Goal: Register for event/course

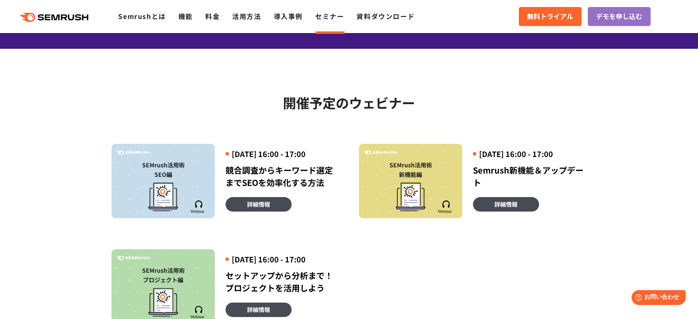
click at [506, 203] on div "2025年9月18日 (木) 16:00 - 17:00 Semrush新機能＆アップデート 詳細情報" at bounding box center [524, 181] width 124 height 74
click at [506, 208] on span "詳細情報" at bounding box center [505, 203] width 23 height 9
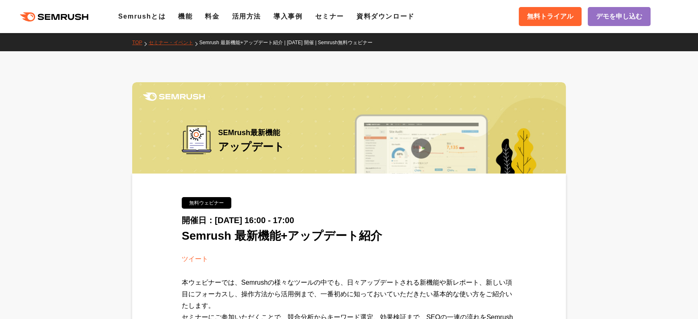
click at [303, 234] on span "Semrush 最新機能+アップデート紹介" at bounding box center [282, 235] width 200 height 13
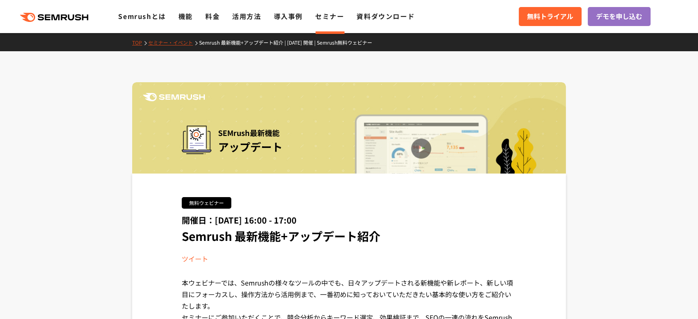
click at [303, 234] on span "Semrush 最新機能+アップデート紹介" at bounding box center [281, 235] width 199 height 17
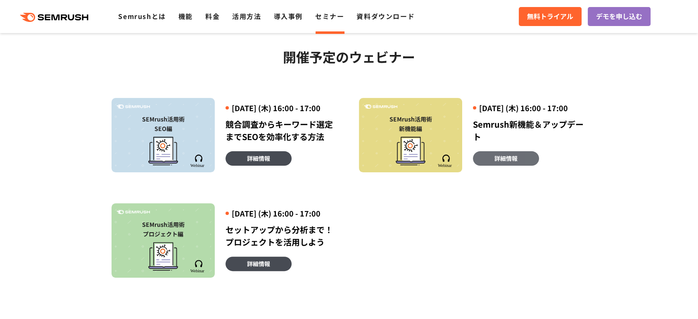
click at [513, 163] on span "詳細情報" at bounding box center [505, 158] width 23 height 9
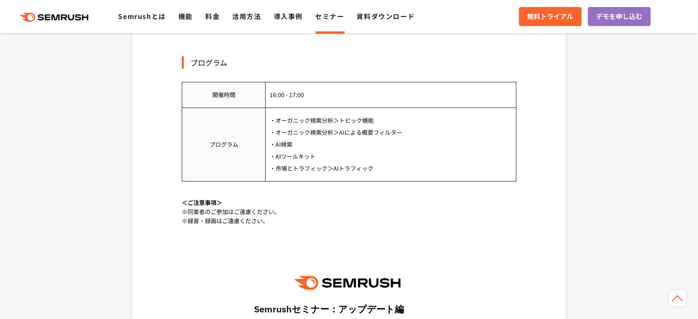
scroll to position [871, 0]
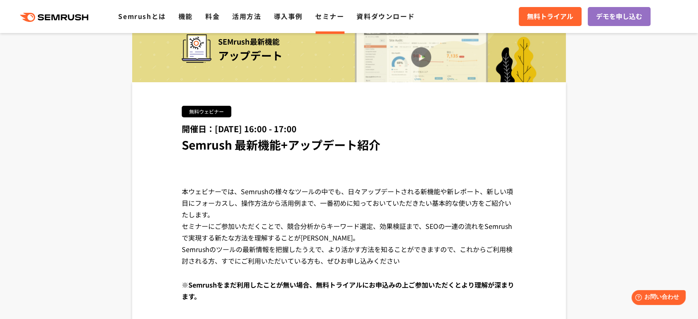
scroll to position [92, 0]
click at [310, 142] on span "Semrush 最新機能+アップデート紹介" at bounding box center [281, 144] width 199 height 17
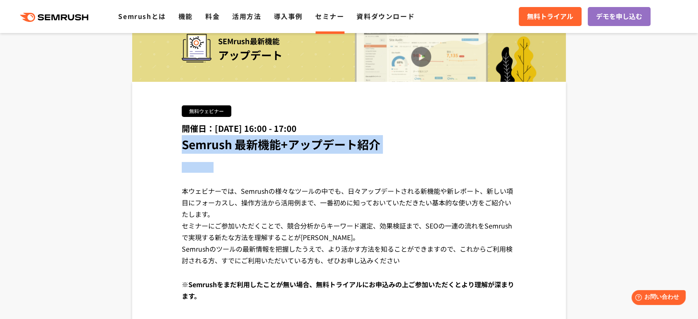
click at [310, 142] on span "Semrush 最新機能+アップデート紹介" at bounding box center [281, 144] width 199 height 17
copy div "Semrush 最新機能+アップデート紹介"
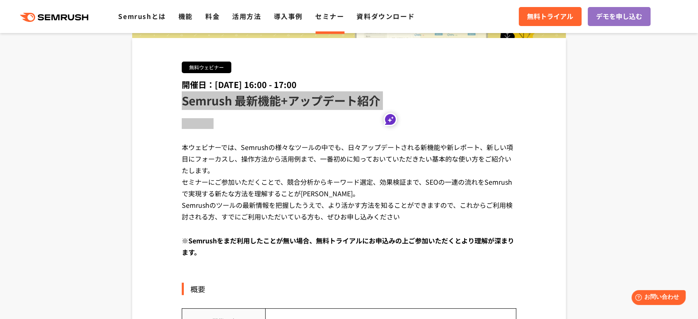
scroll to position [137, 0]
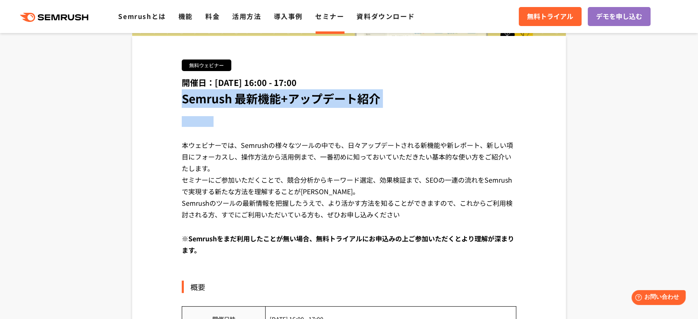
drag, startPoint x: 206, startPoint y: 149, endPoint x: 464, endPoint y: 211, distance: 264.9
copy div "本ウェビナーでは、Semrushの様々なツールの中でも、日々アップデートされる新機能や新レポート、新しい項目にフォーカスし、操作方法から活用例まで、一番初めに…"
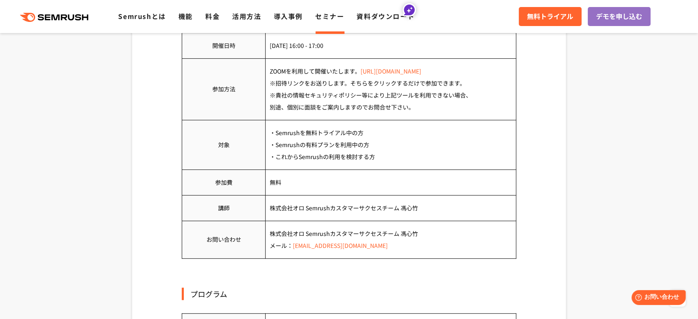
scroll to position [413, 0]
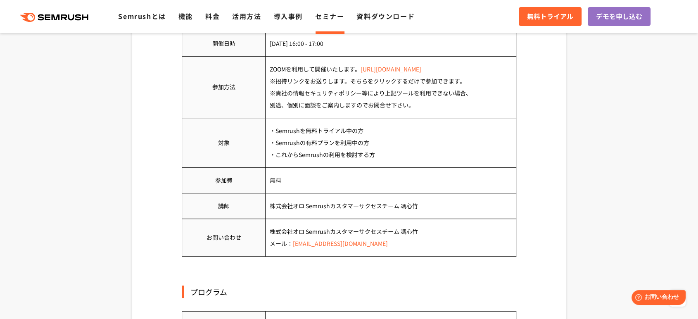
drag, startPoint x: 391, startPoint y: 160, endPoint x: 274, endPoint y: 131, distance: 120.7
click at [274, 131] on td "・Semrushを無料トライアル中の方 ・Semrushの有料プランを利用中の方 ・これからSemrushの利用を検討する方" at bounding box center [390, 143] width 251 height 50
